Goal: Transaction & Acquisition: Purchase product/service

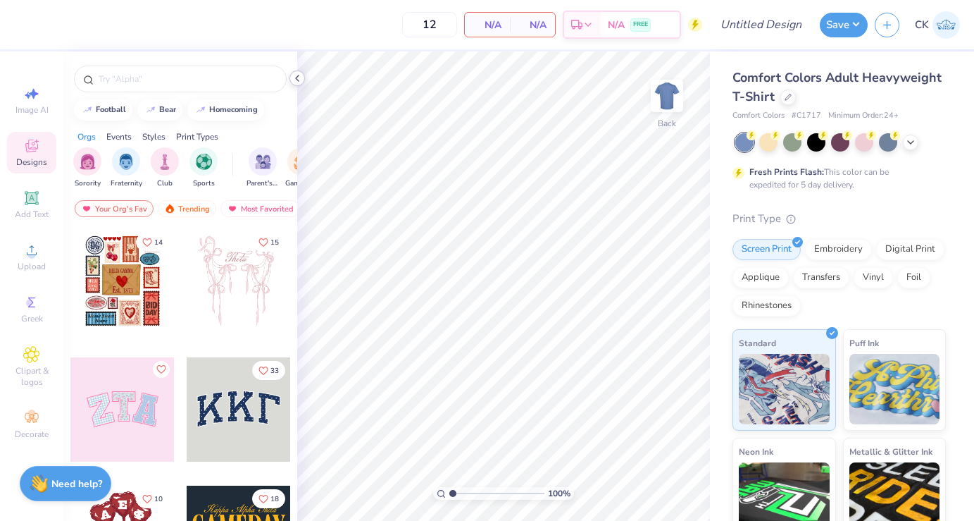
click at [297, 75] on icon at bounding box center [297, 78] width 11 height 11
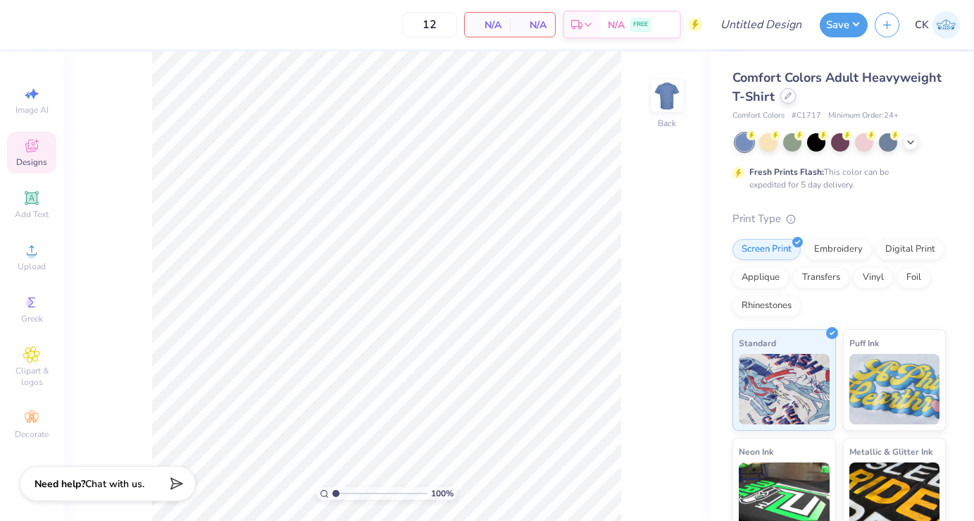
click at [787, 93] on icon at bounding box center [788, 95] width 7 height 7
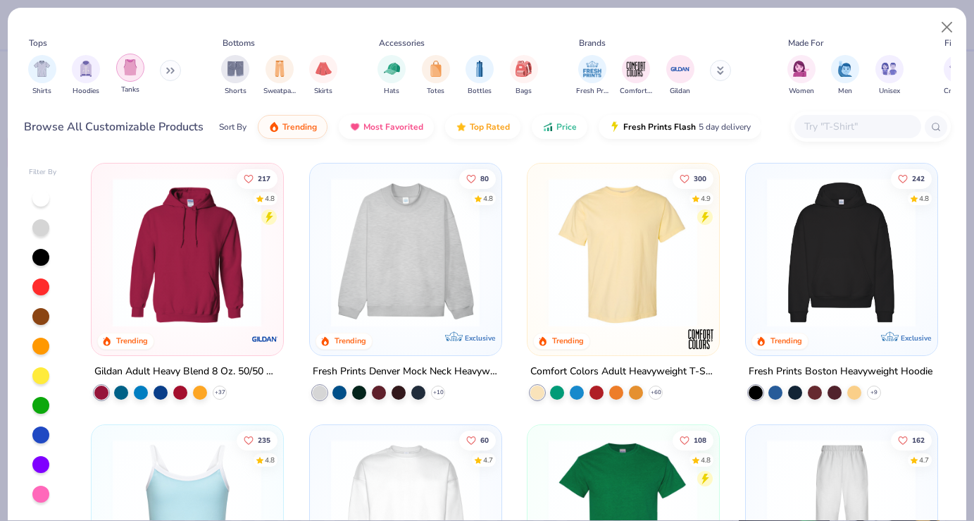
click at [129, 63] on img "filter for Tanks" at bounding box center [131, 67] width 16 height 16
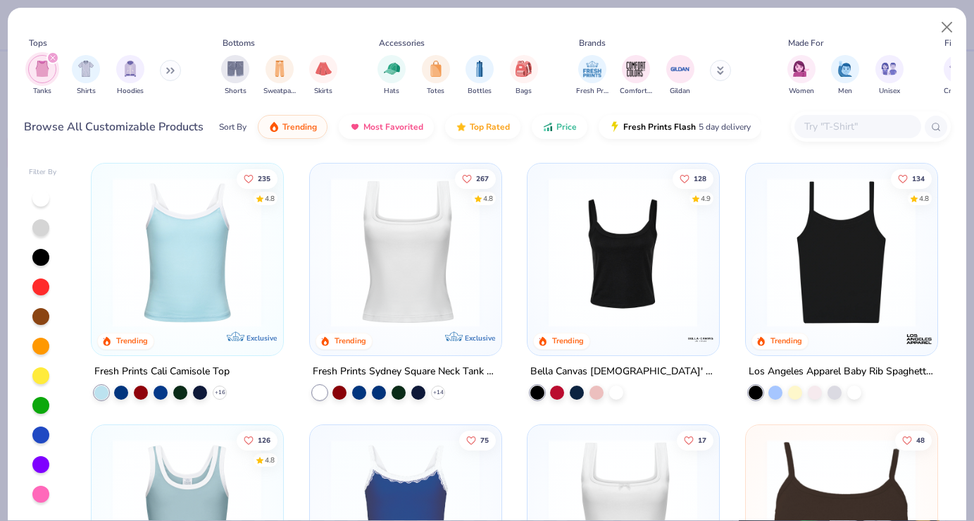
click at [39, 203] on div at bounding box center [40, 198] width 17 height 17
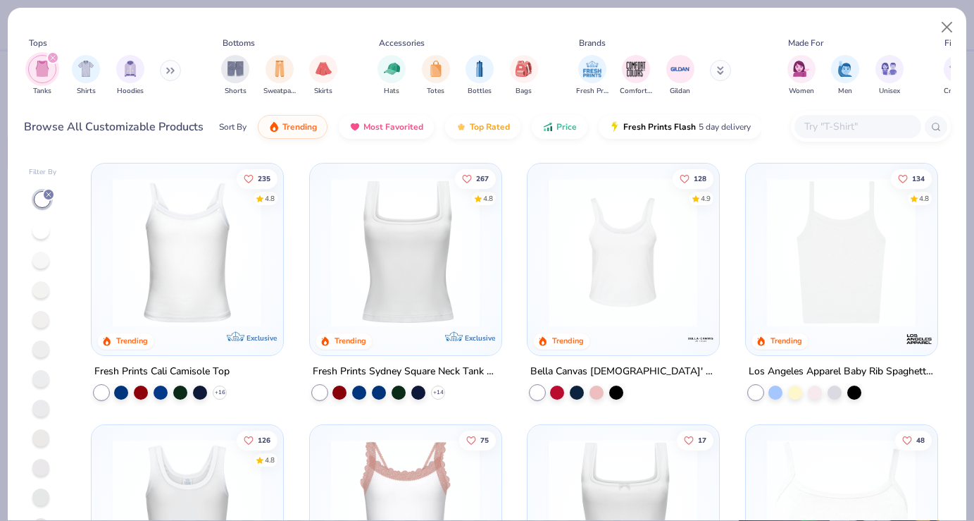
click at [568, 113] on div "Sort By Trending Most Favorited Top Rated Price Fresh Prints Flash 5 day delive…" at bounding box center [490, 126] width 543 height 39
click at [560, 118] on button "Price" at bounding box center [560, 123] width 56 height 24
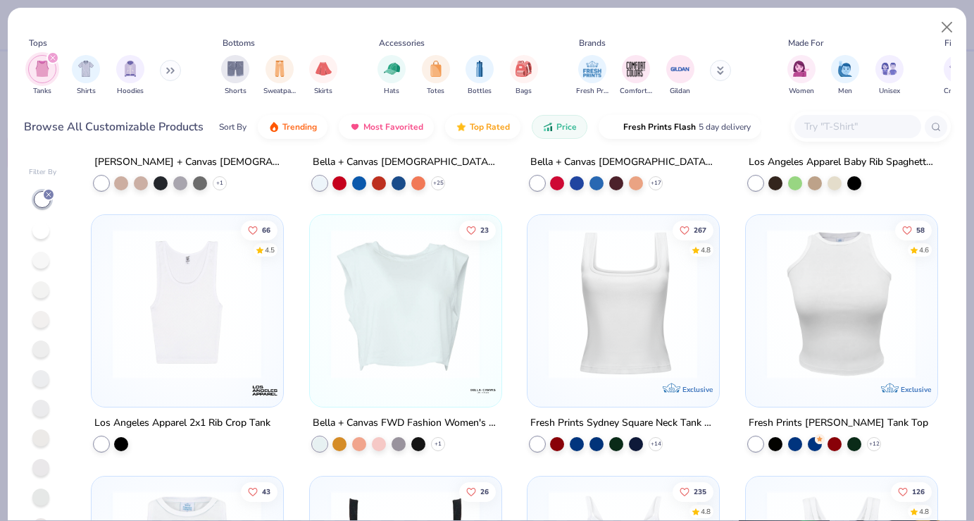
scroll to position [1010, 0]
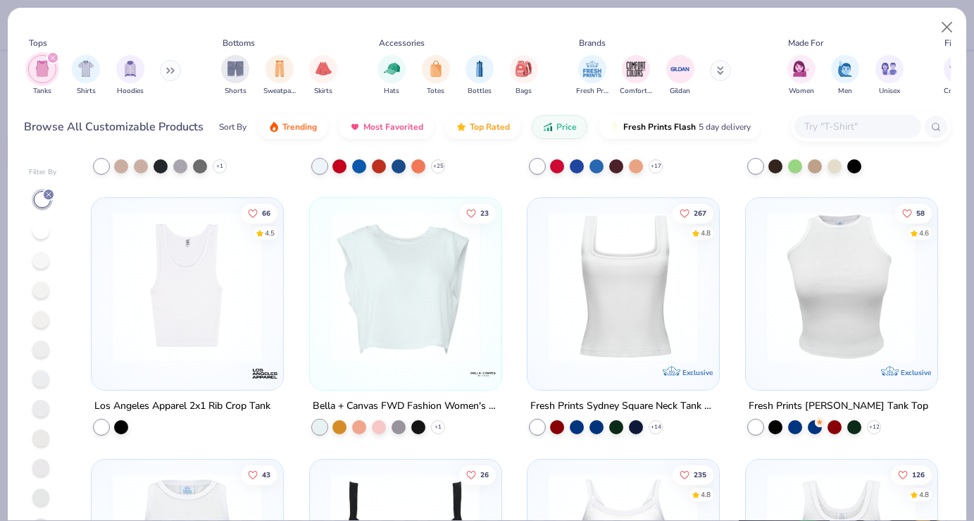
click at [586, 323] on img at bounding box center [623, 286] width 163 height 149
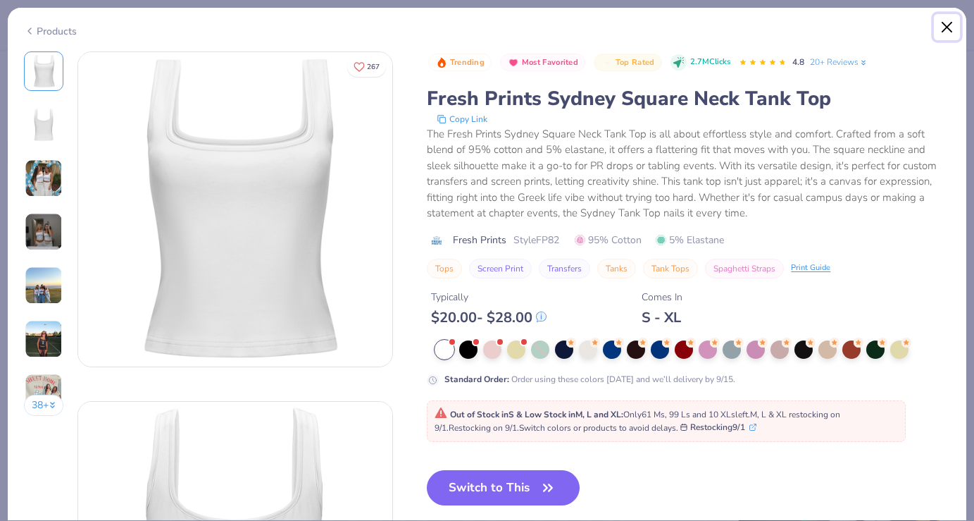
click at [943, 30] on button "Close" at bounding box center [947, 27] width 27 height 27
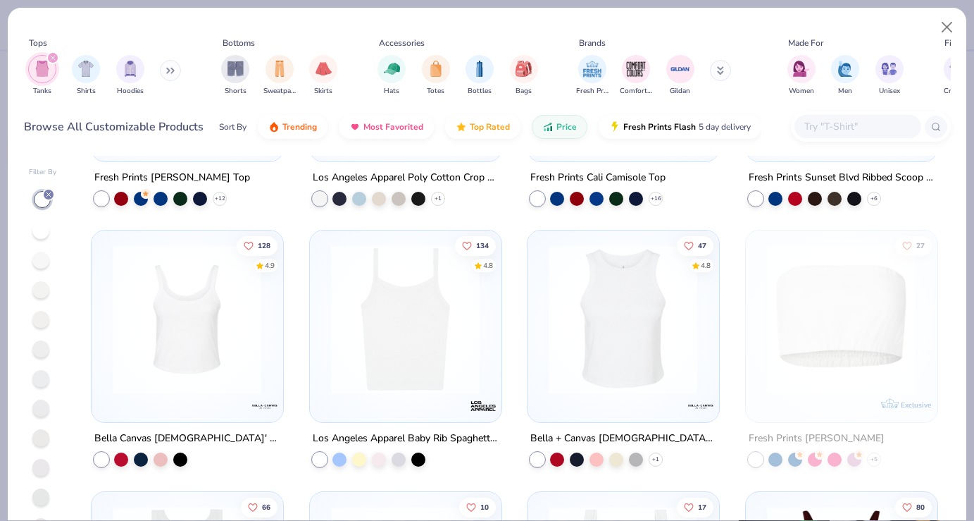
scroll to position [1502, 0]
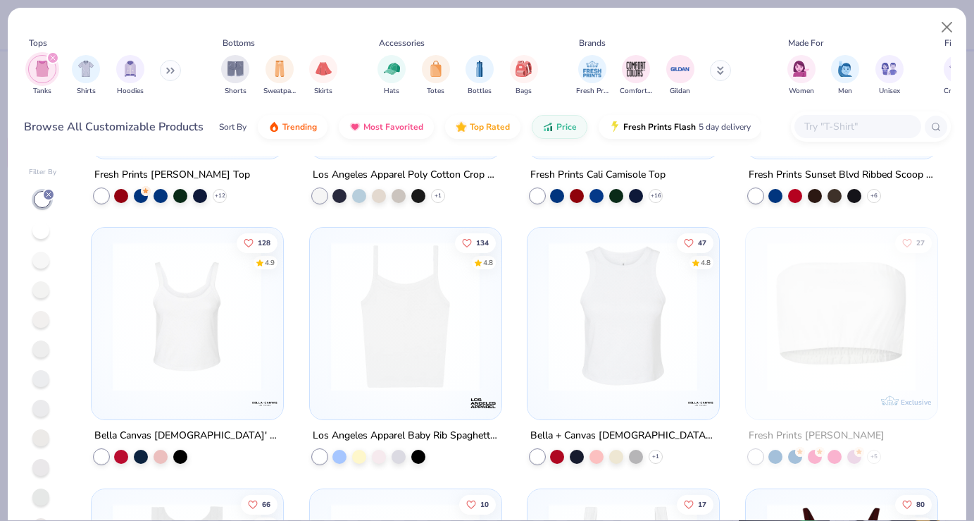
click at [418, 360] on img at bounding box center [405, 316] width 163 height 149
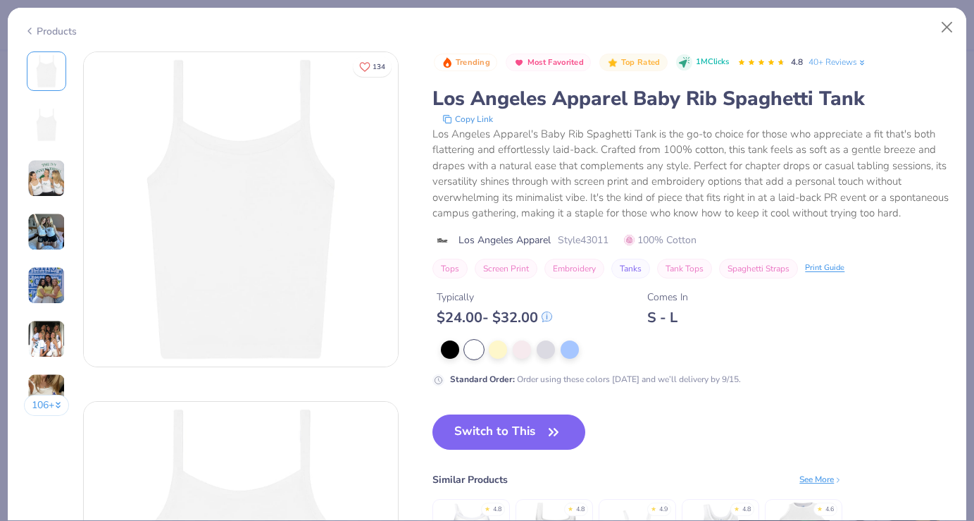
click at [54, 179] on img at bounding box center [46, 178] width 38 height 38
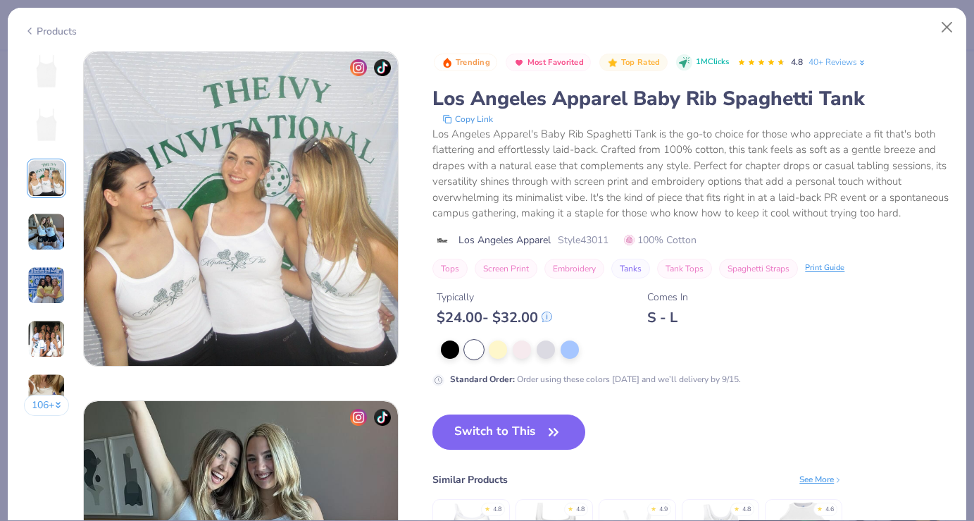
scroll to position [697, 0]
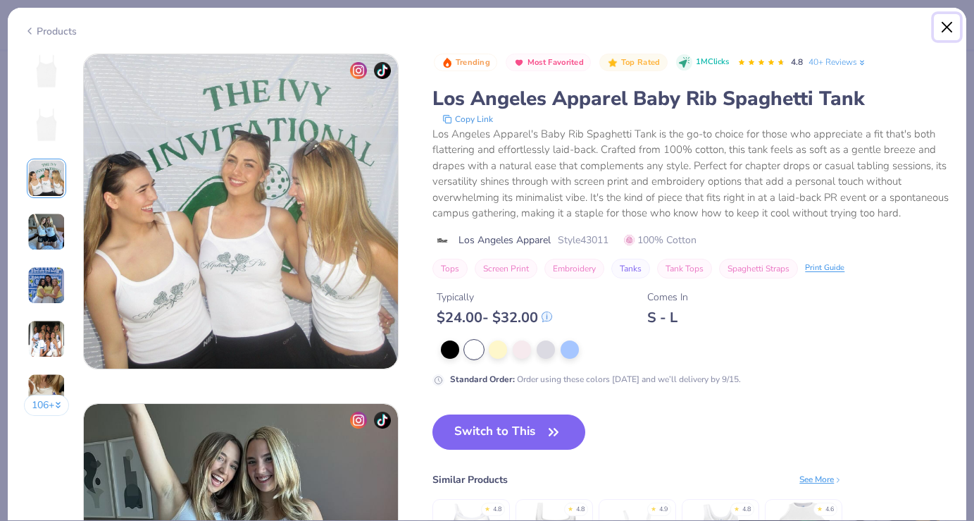
click at [950, 23] on button "Close" at bounding box center [947, 27] width 27 height 27
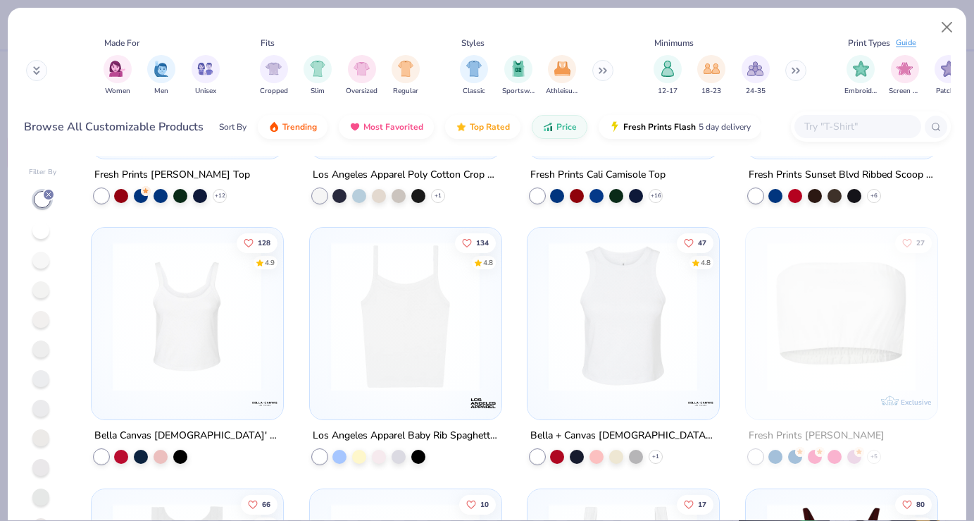
scroll to position [0, 738]
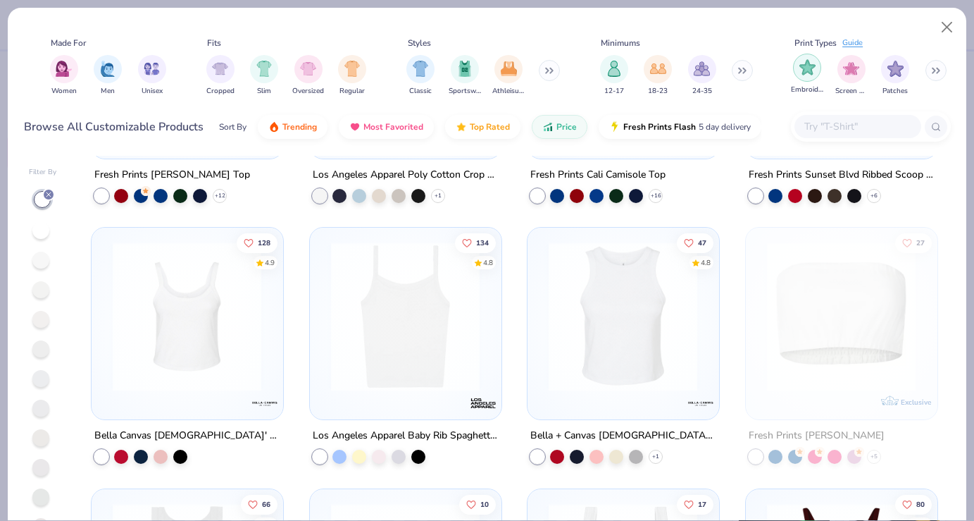
click at [817, 61] on div "filter for Embroidery" at bounding box center [807, 68] width 28 height 28
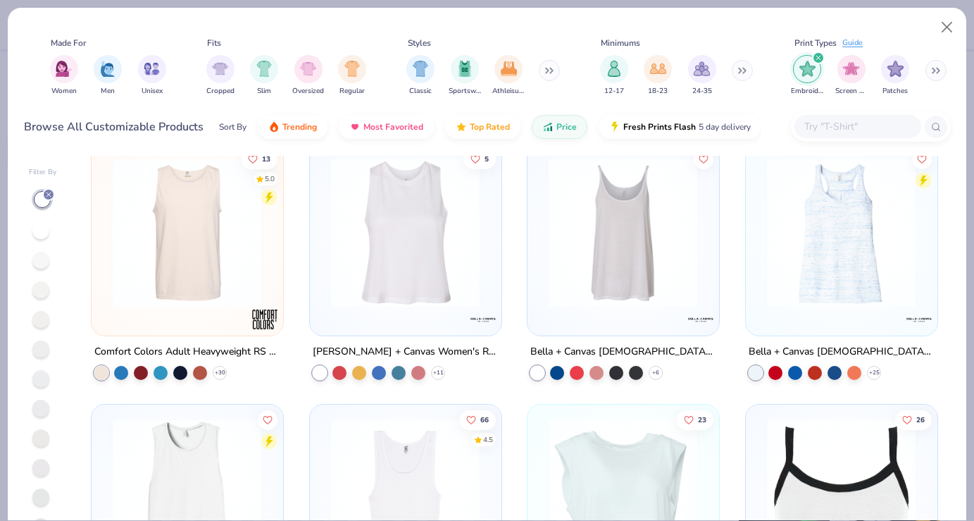
scroll to position [501, 0]
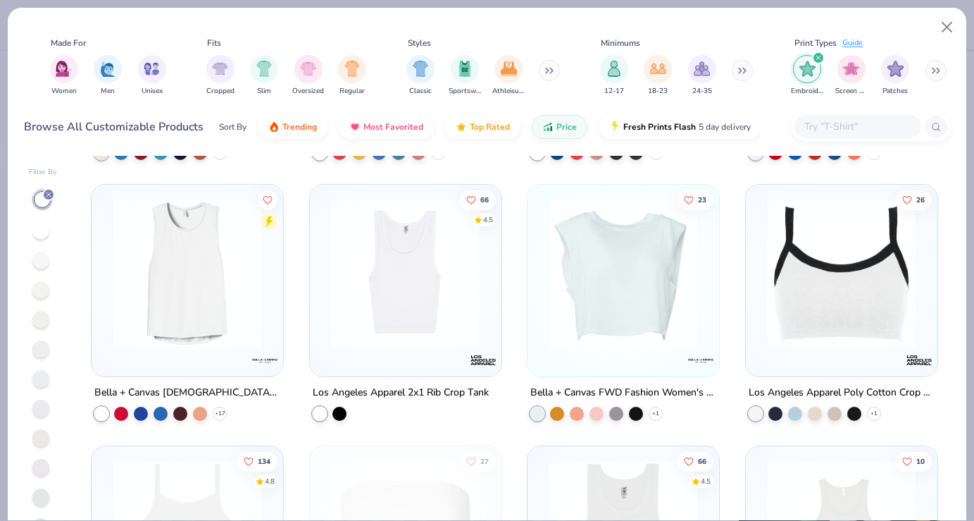
click at [816, 290] on img at bounding box center [841, 273] width 163 height 149
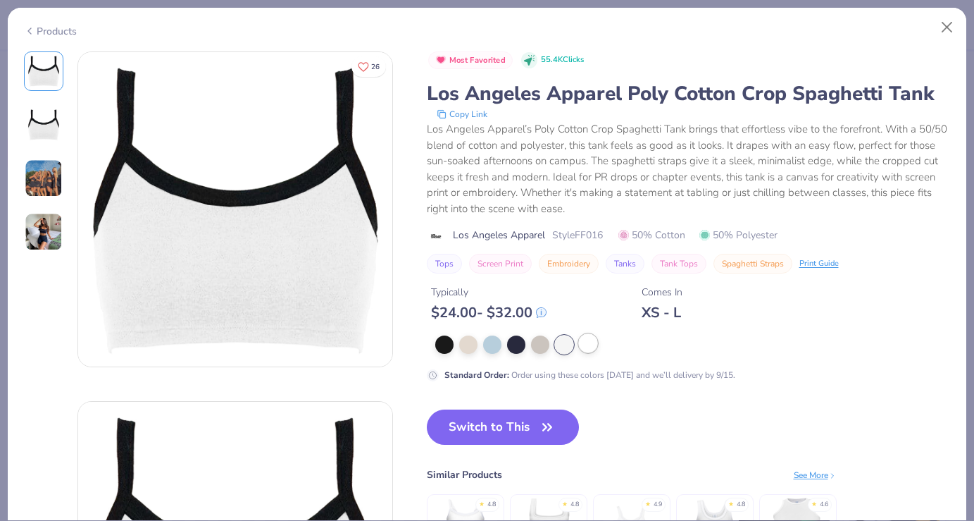
click at [587, 342] on div at bounding box center [588, 343] width 18 height 18
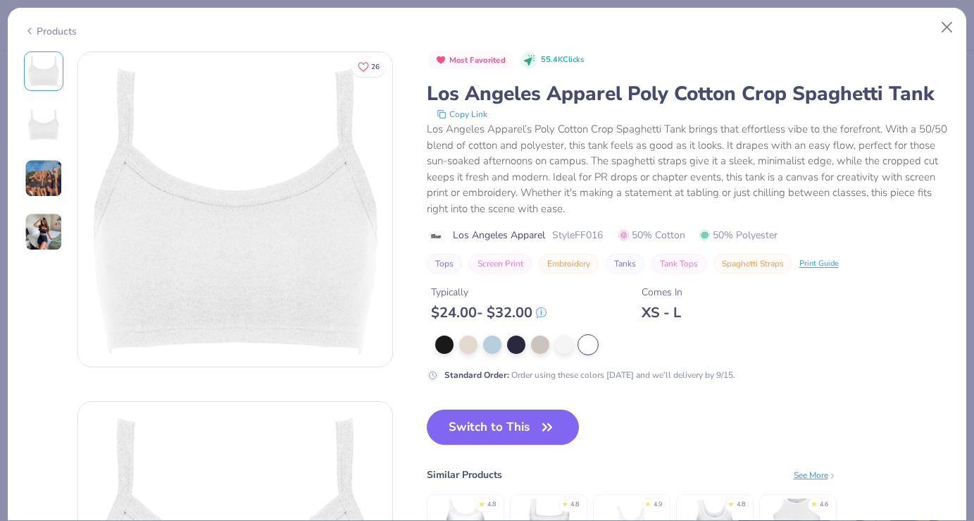
click at [47, 182] on img at bounding box center [44, 178] width 38 height 38
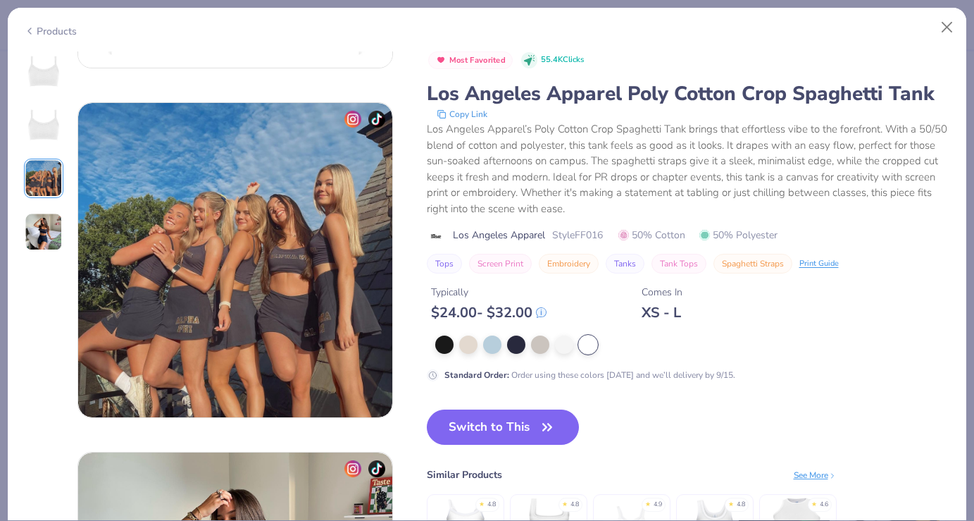
scroll to position [724, 0]
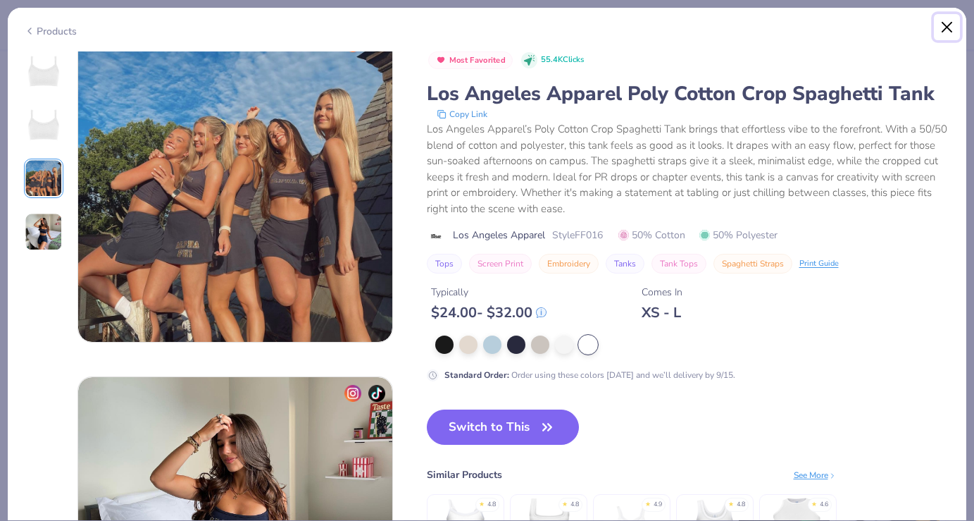
click at [949, 30] on button "Close" at bounding box center [947, 27] width 27 height 27
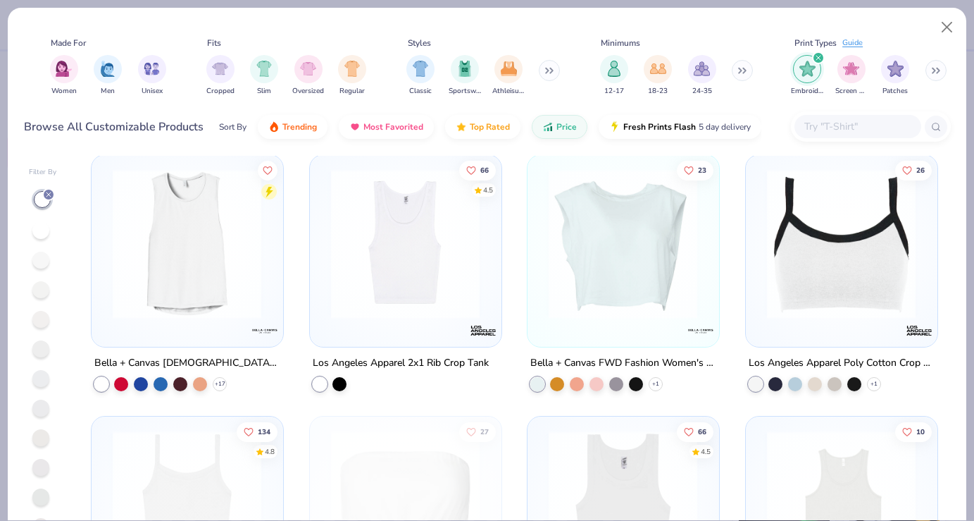
scroll to position [533, 0]
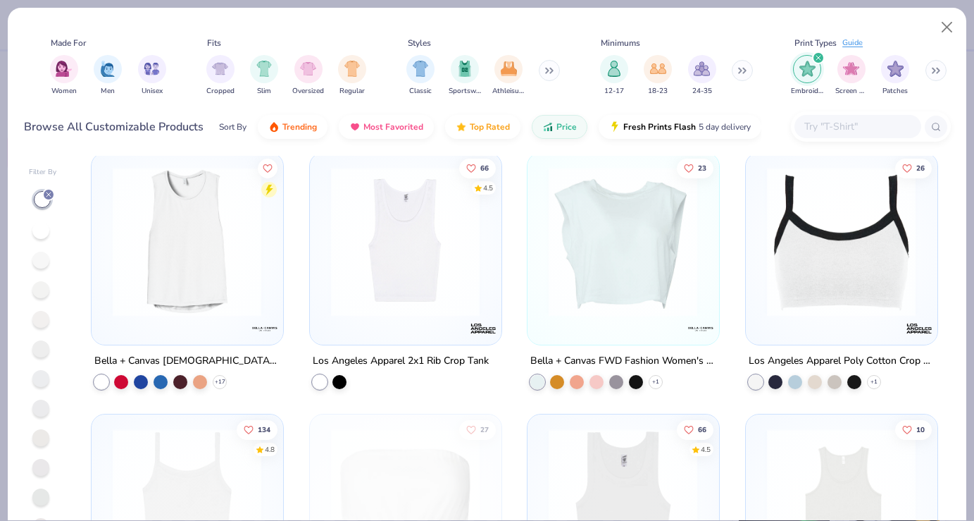
click at [403, 307] on img at bounding box center [405, 241] width 163 height 149
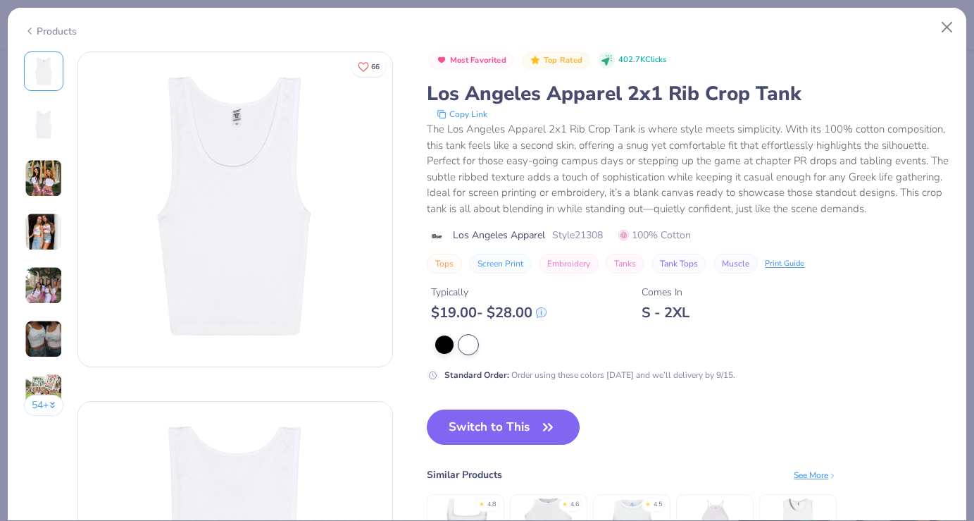
click at [51, 233] on img at bounding box center [44, 232] width 38 height 38
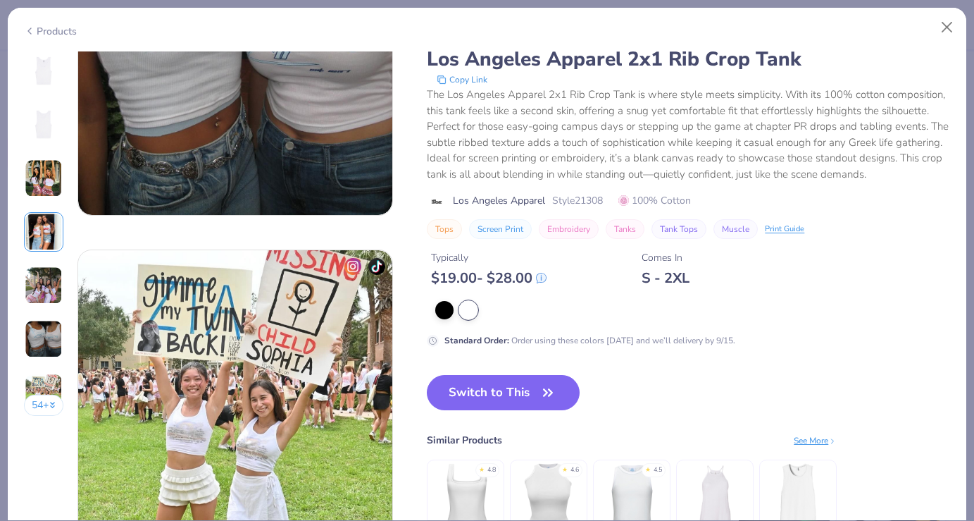
scroll to position [1963, 0]
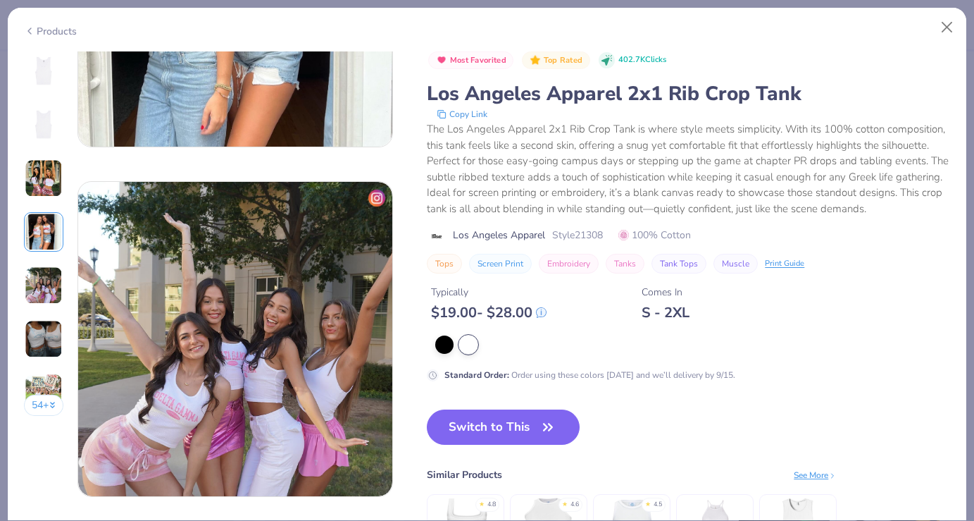
click at [49, 76] on img at bounding box center [44, 71] width 34 height 34
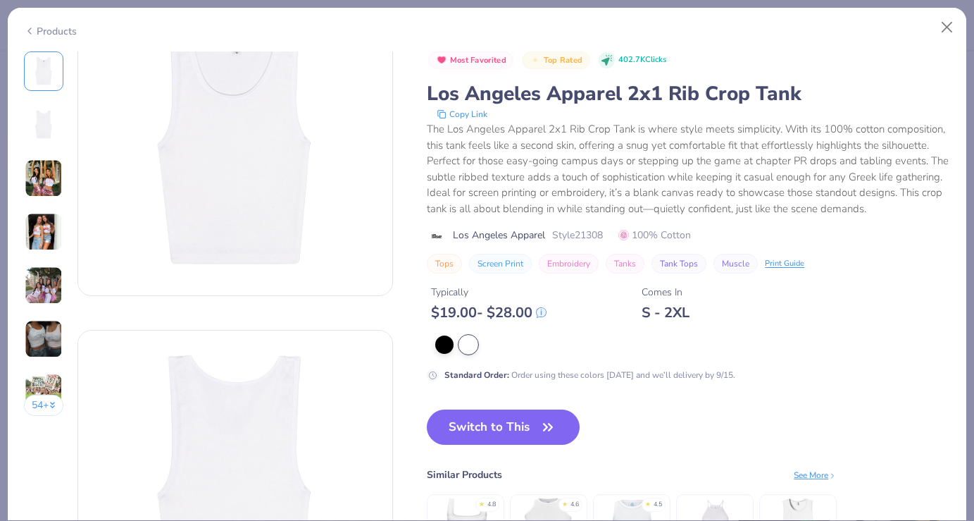
scroll to position [0, 0]
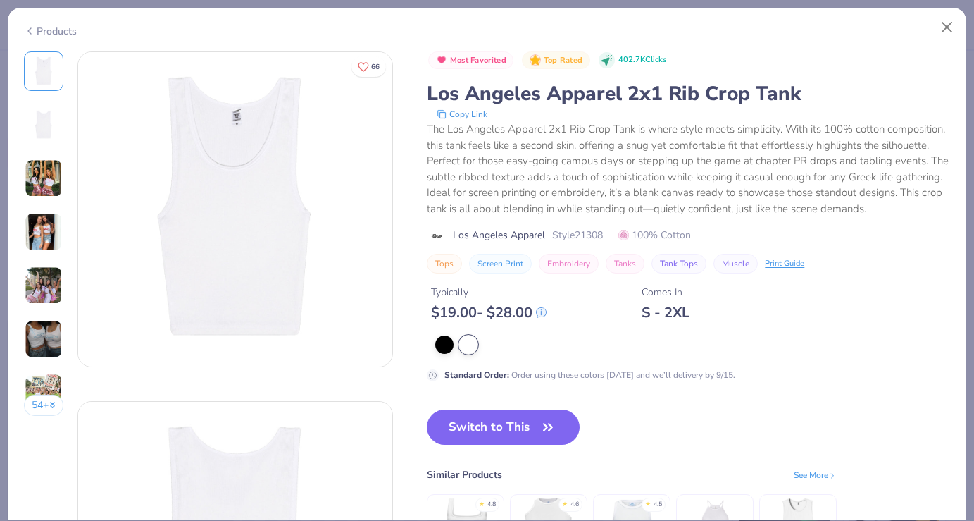
click at [51, 116] on img at bounding box center [44, 125] width 34 height 34
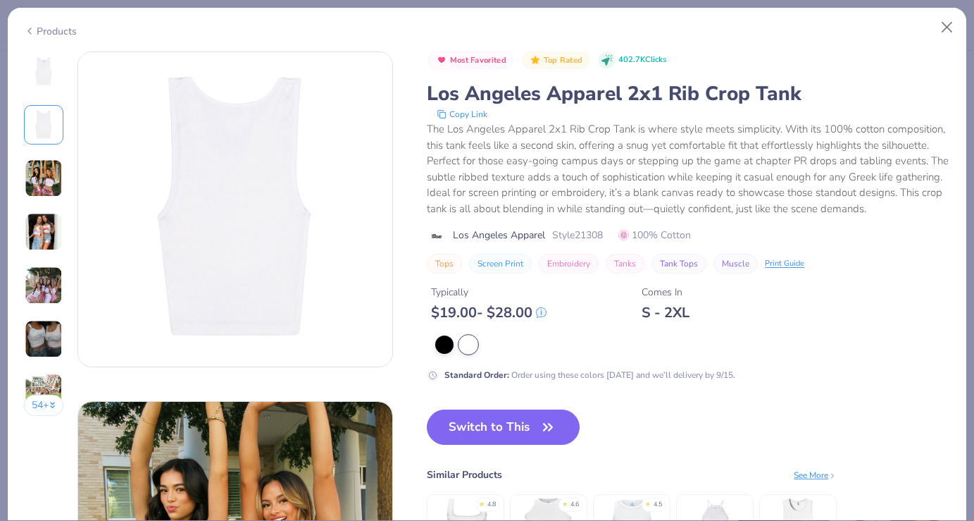
click at [51, 194] on img at bounding box center [44, 178] width 38 height 38
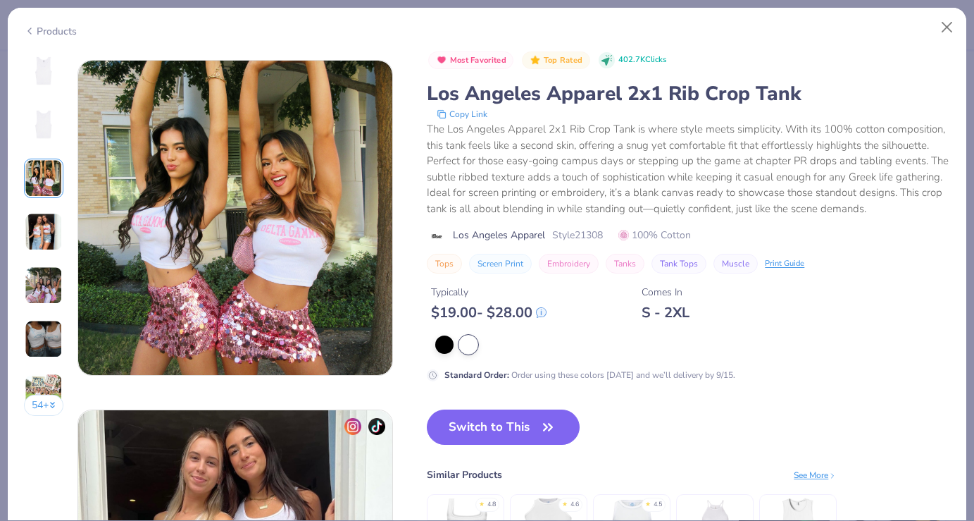
scroll to position [699, 0]
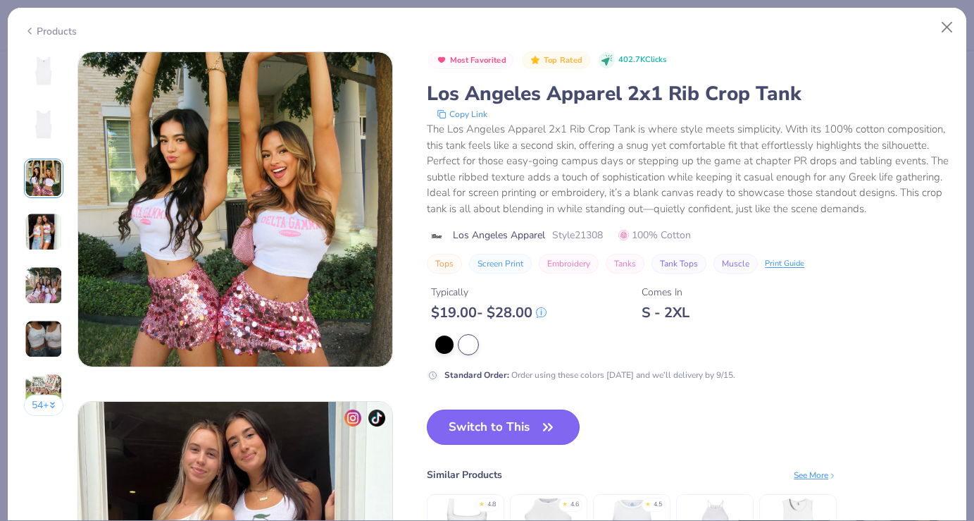
click at [509, 426] on button "Switch to This" at bounding box center [503, 426] width 153 height 35
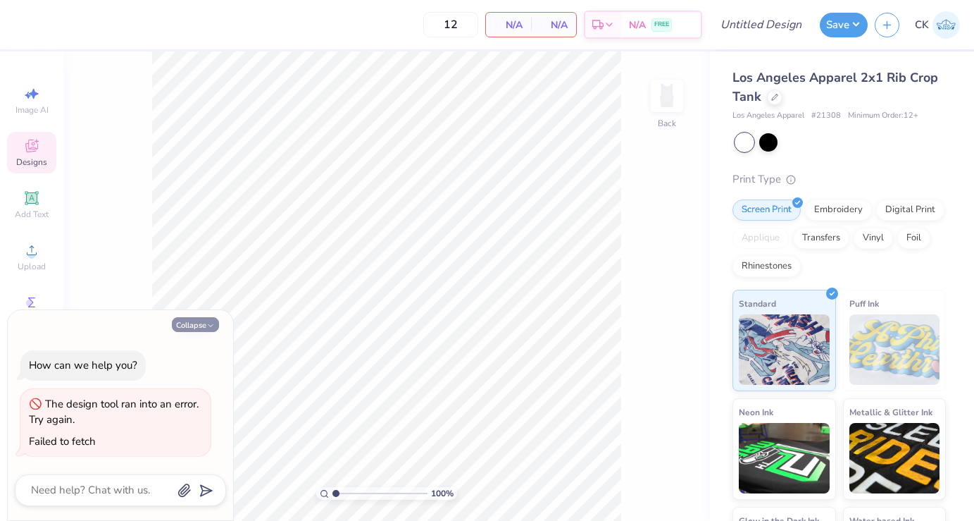
click at [194, 319] on button "Collapse" at bounding box center [195, 324] width 47 height 15
type textarea "x"
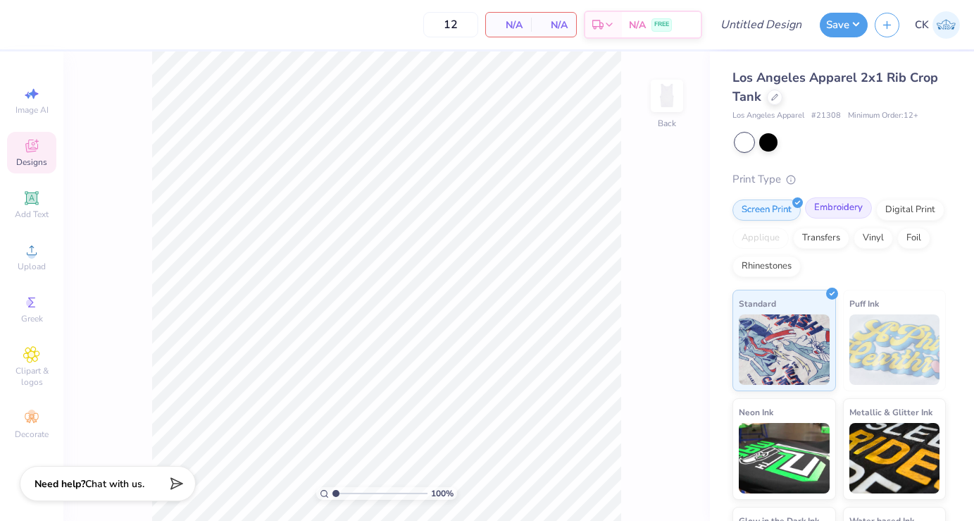
click at [837, 211] on div "Embroidery" at bounding box center [838, 207] width 67 height 21
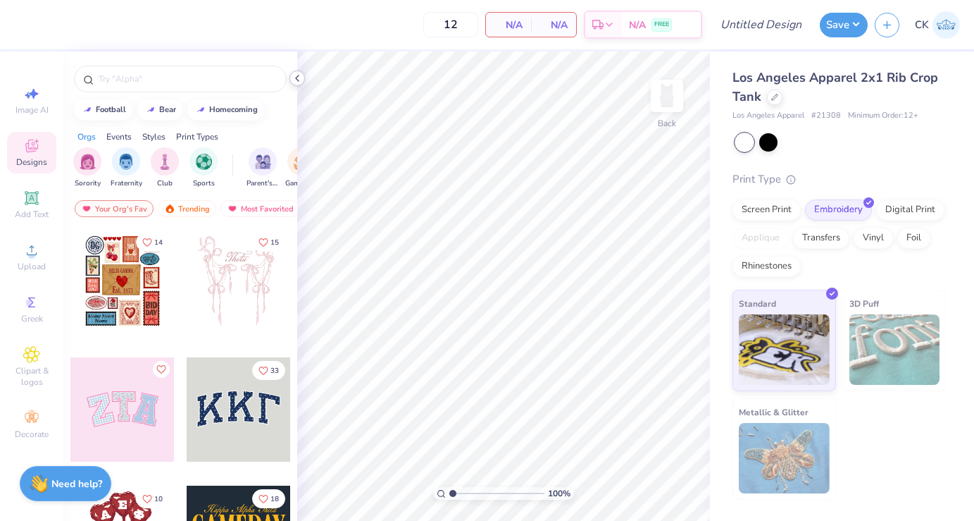
click at [298, 80] on polyline at bounding box center [297, 78] width 3 height 6
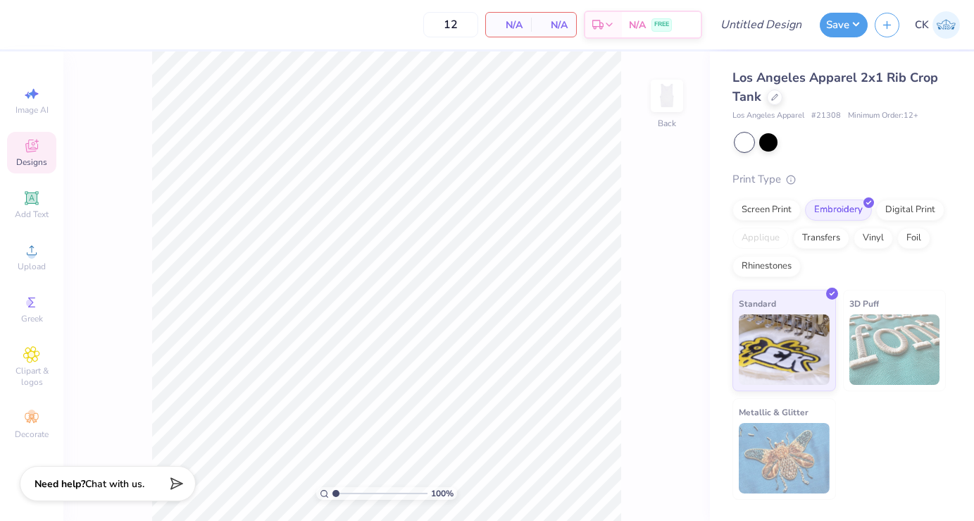
click at [378, 18] on div "12 N/A Per Item N/A Total Est. Delivery N/A FREE" at bounding box center [361, 24] width 681 height 49
click at [835, 116] on span "# 21308" at bounding box center [827, 116] width 30 height 12
copy span "21308"
